Goal: Information Seeking & Learning: Learn about a topic

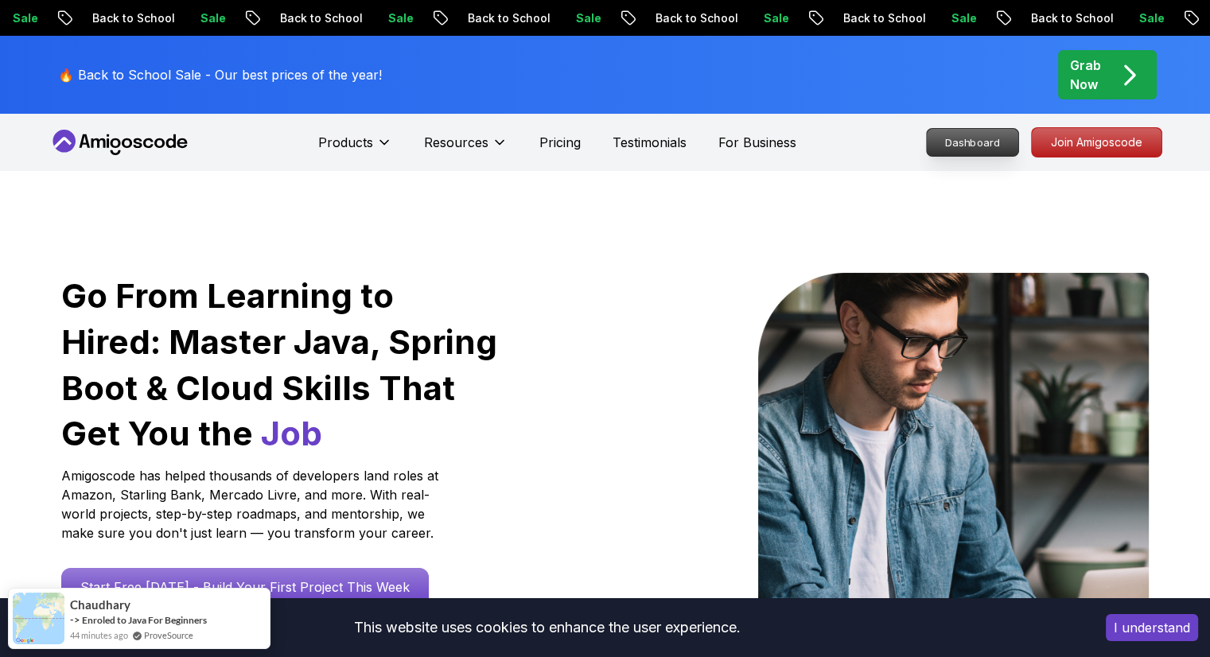
click at [973, 145] on p "Dashboard" at bounding box center [973, 142] width 92 height 27
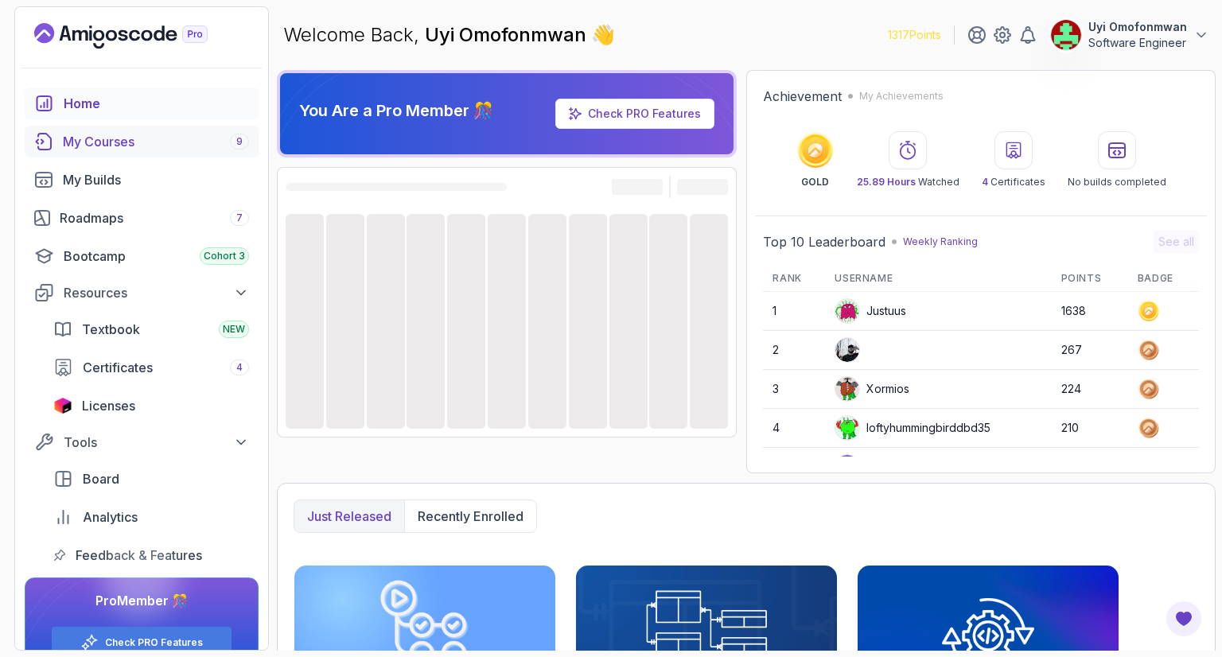
click at [82, 133] on div "My Courses 9" at bounding box center [156, 141] width 186 height 19
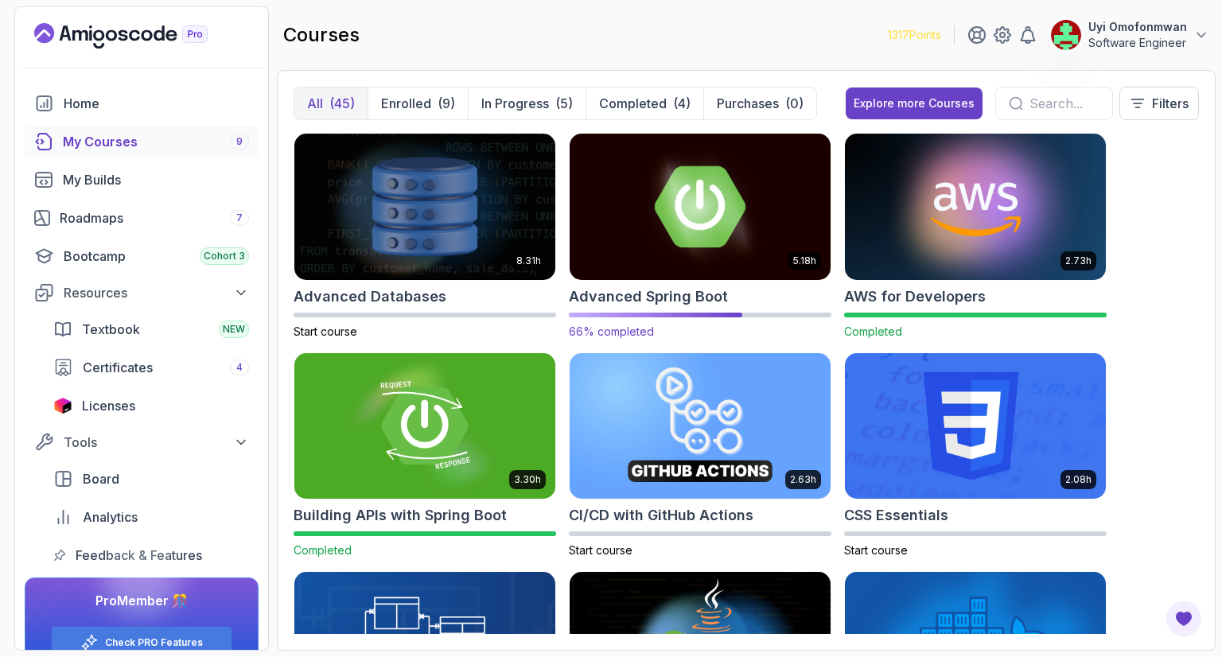
click at [708, 296] on h2 "Advanced Spring Boot" at bounding box center [648, 297] width 159 height 22
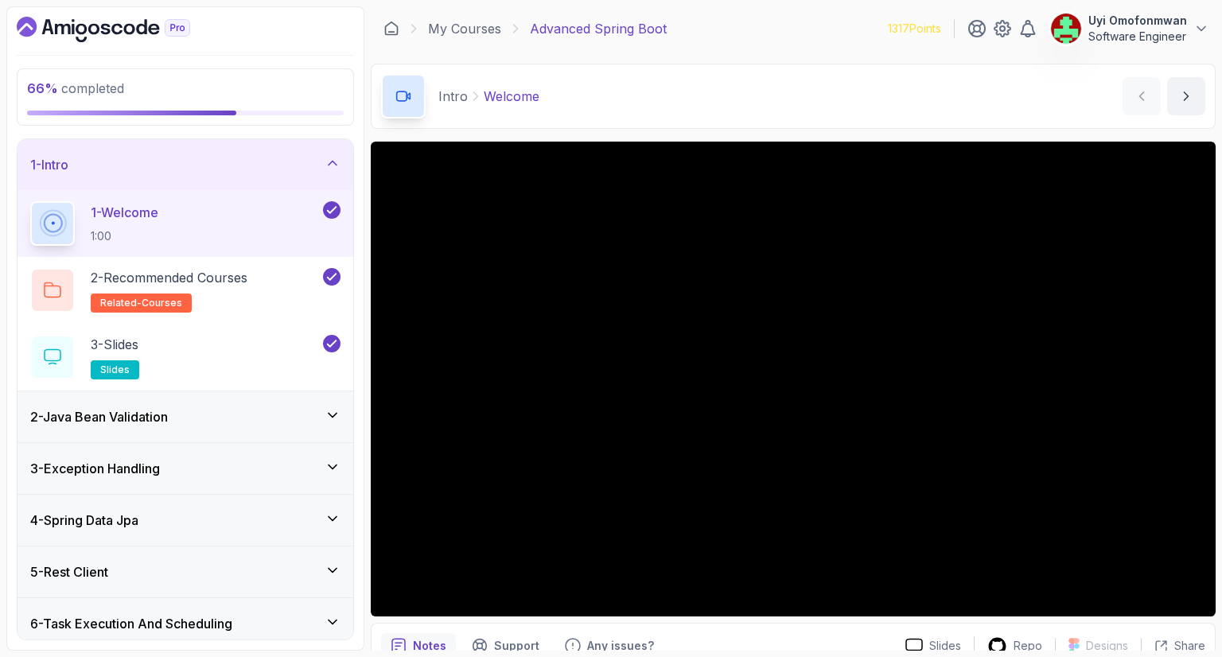
click at [241, 150] on div "1 - Intro" at bounding box center [186, 164] width 336 height 51
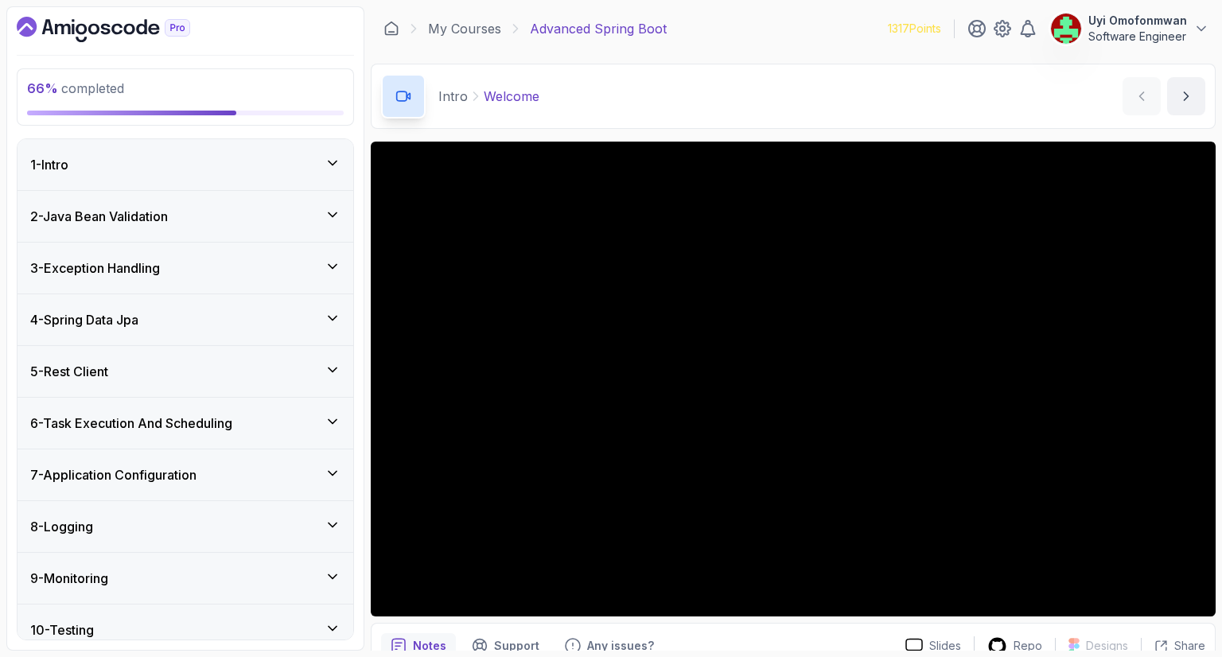
click at [360, 115] on div "66 % completed 1 - Intro 2 - Java Bean Validation 3 - Exception Handling 4 - Sp…" at bounding box center [185, 328] width 358 height 644
click at [207, 477] on div "7 - Application Configuration" at bounding box center [185, 474] width 310 height 19
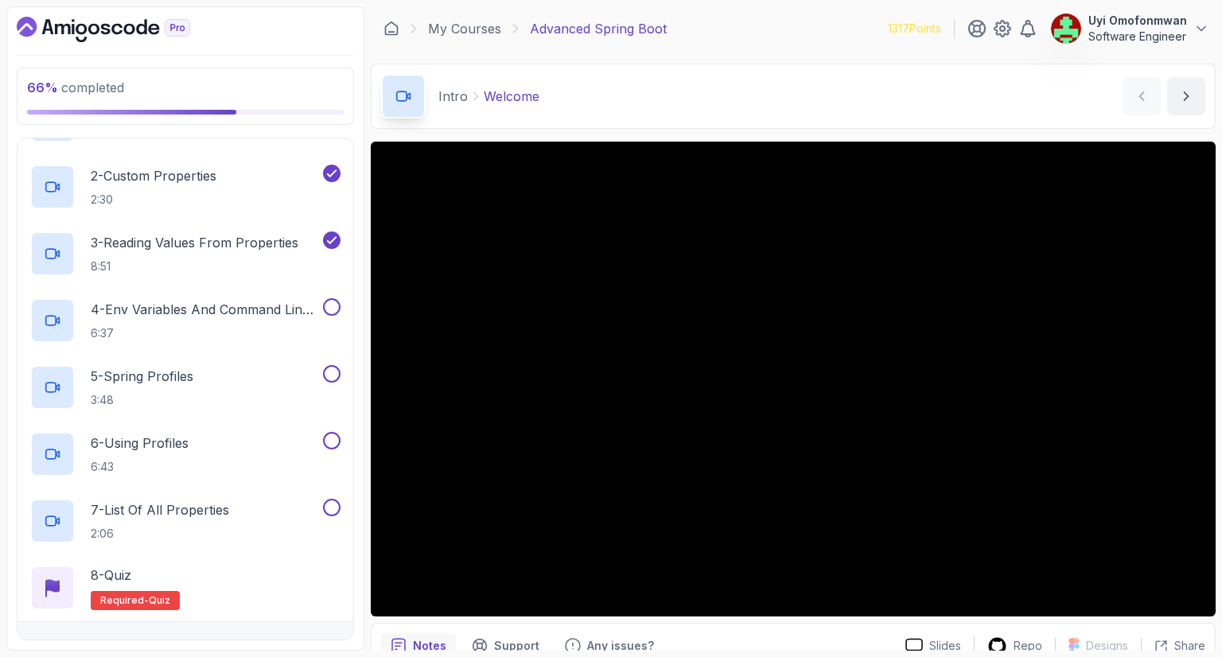
scroll to position [414, 0]
click at [79, 318] on div "4 - Env Variables And Command Line Arguments 6:37" at bounding box center [175, 320] width 290 height 45
